Goal: Entertainment & Leisure: Consume media (video, audio)

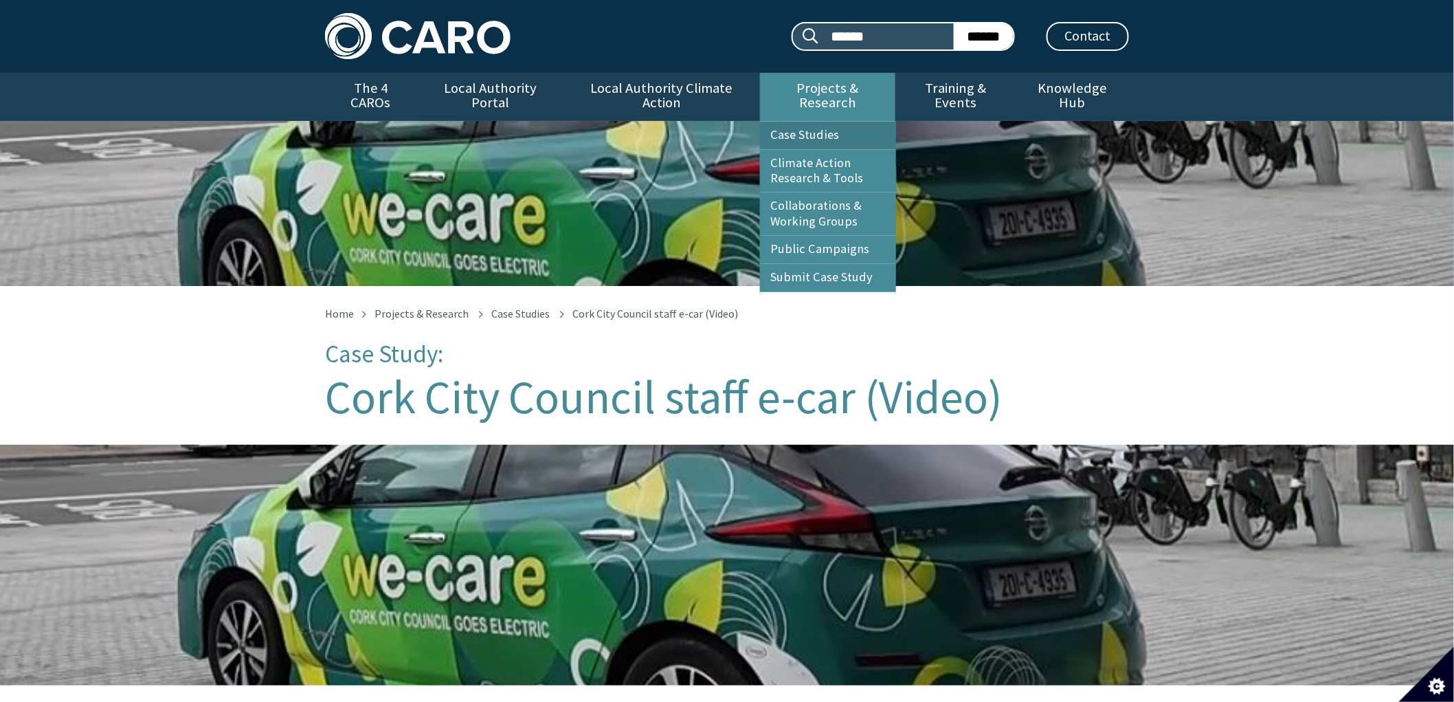
click at [815, 122] on link "Case Studies" at bounding box center [828, 135] width 136 height 27
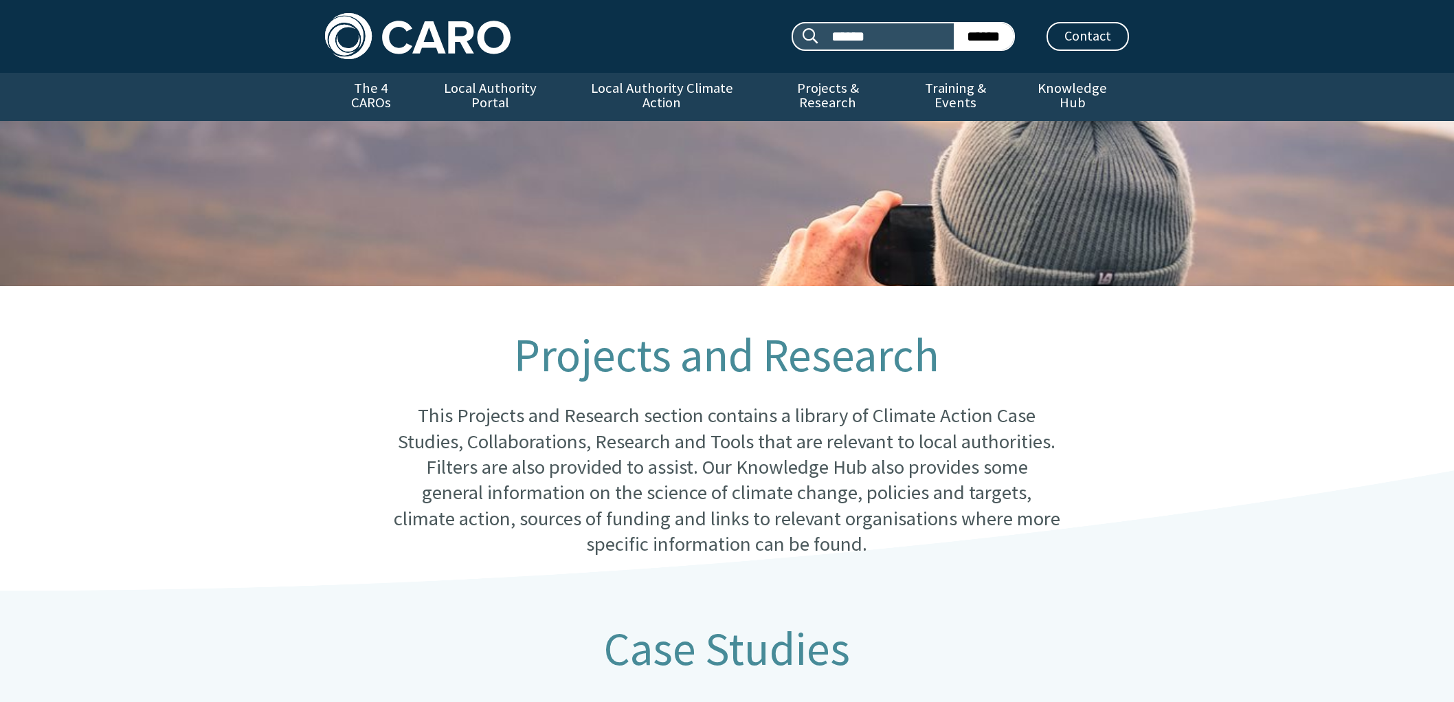
scroll to position [619, 0]
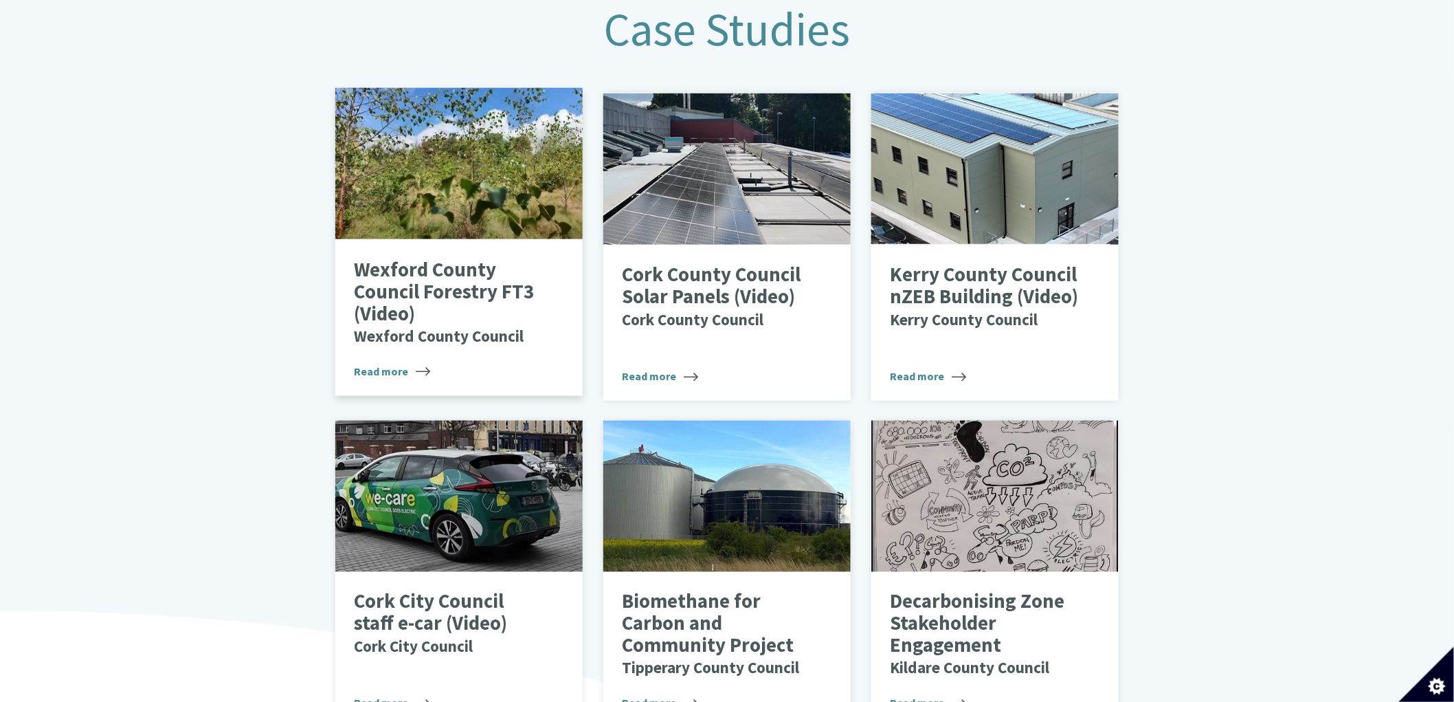
click at [469, 270] on p "Wexford County Council Forestry FT3 (Video) Wexford County Council" at bounding box center [448, 302] width 189 height 87
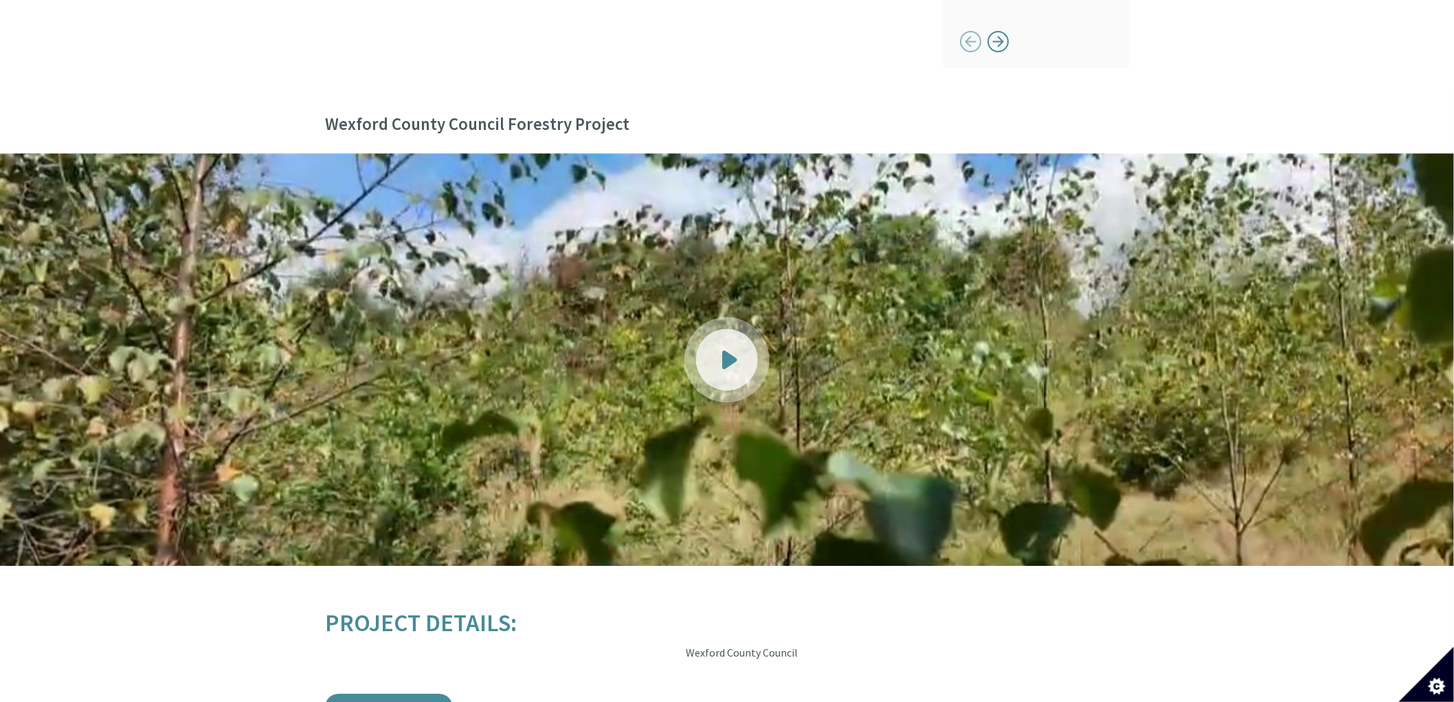
scroll to position [1604, 0]
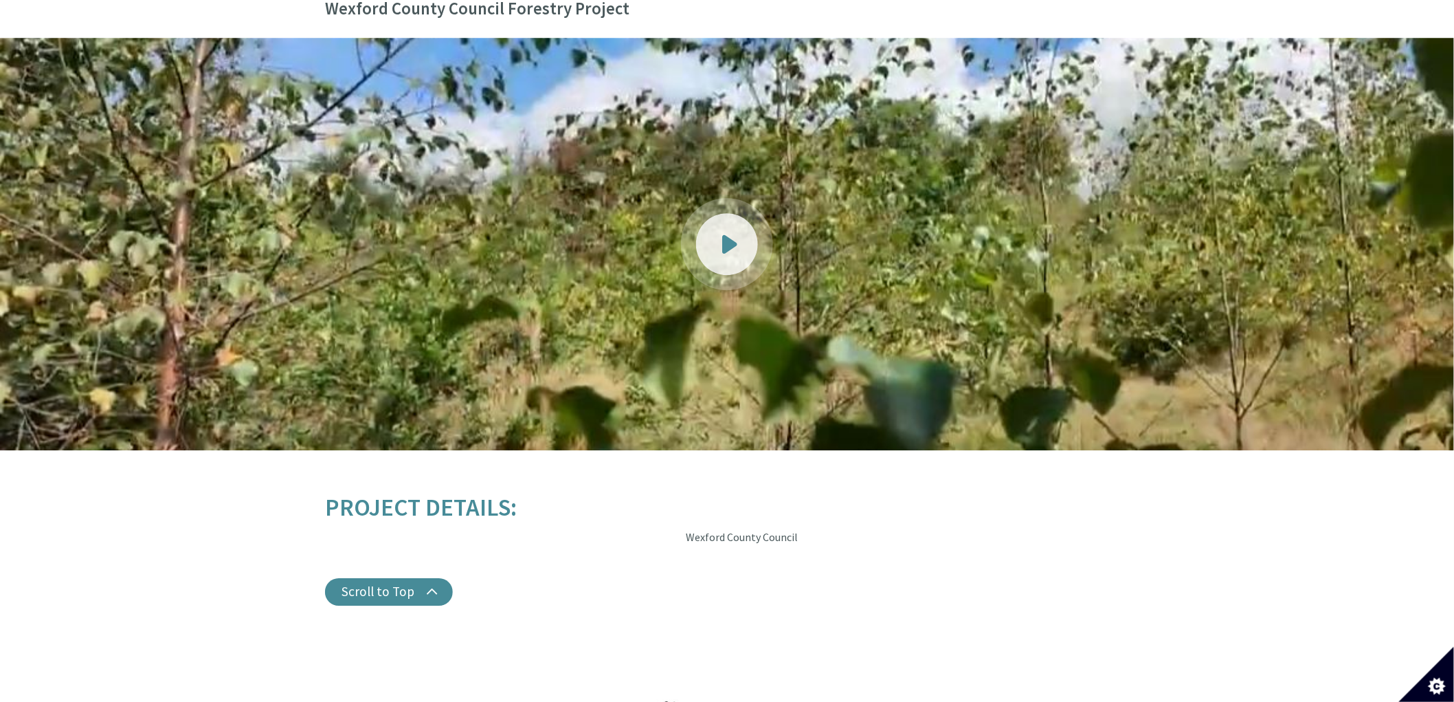
click at [727, 232] on div at bounding box center [727, 244] width 62 height 62
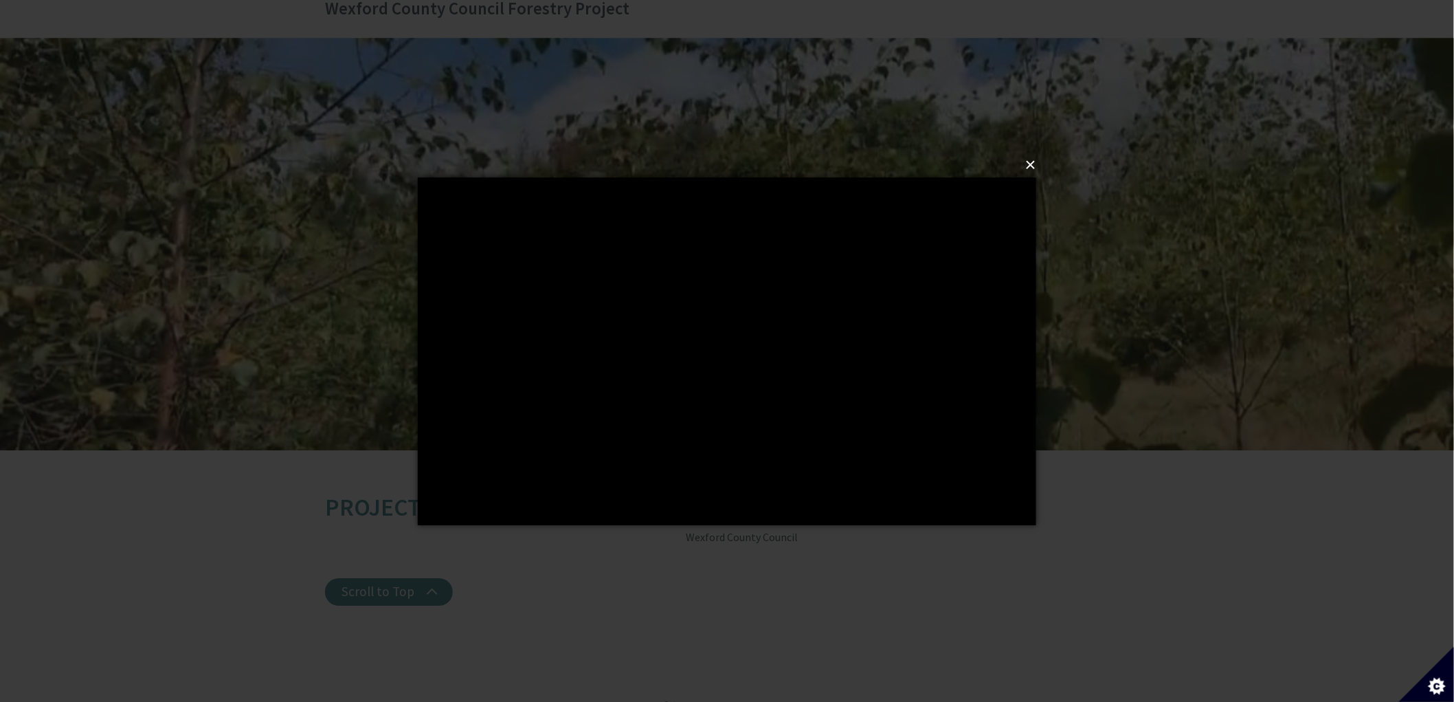
click at [1028, 165] on button "×" at bounding box center [731, 165] width 619 height 30
